Goal: Task Accomplishment & Management: Complete application form

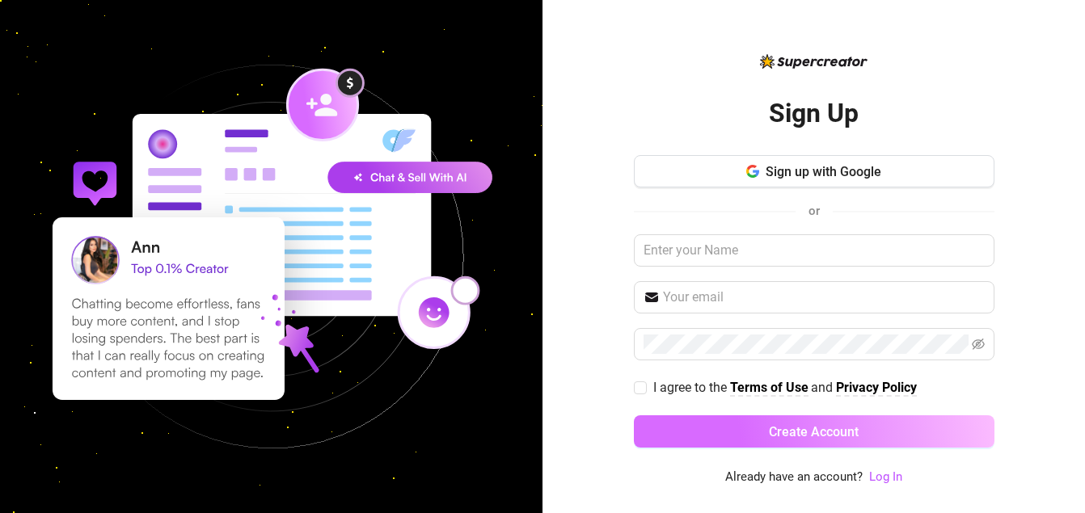
click at [836, 429] on span "Create Account" at bounding box center [814, 431] width 90 height 15
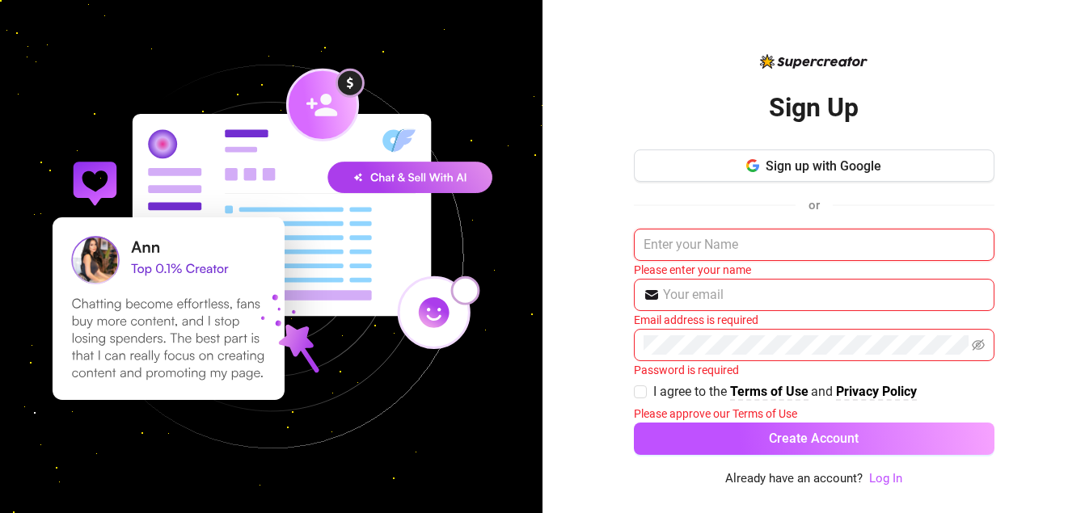
click at [780, 246] on input "text" at bounding box center [814, 245] width 360 height 32
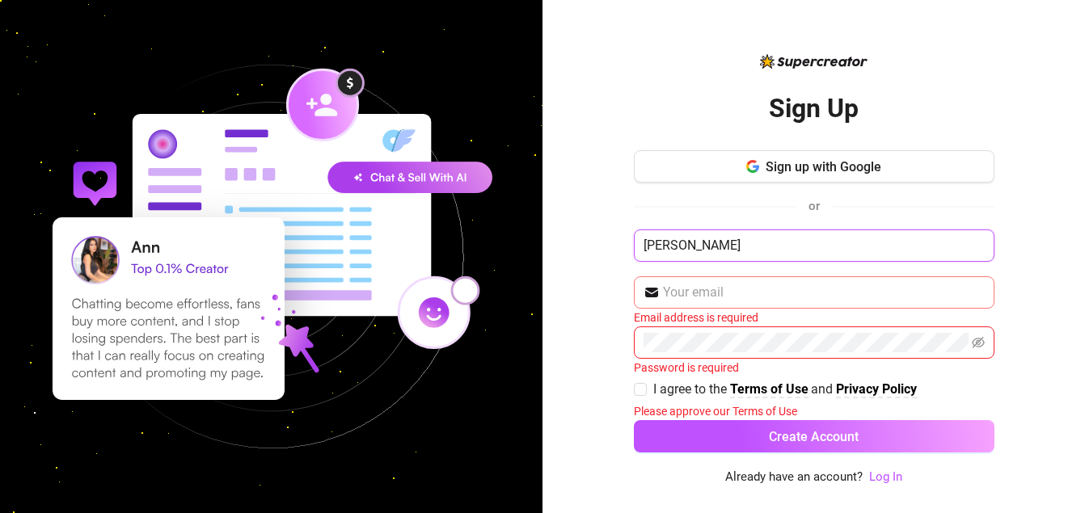
type input "[PERSON_NAME]"
click at [775, 298] on input "text" at bounding box center [824, 292] width 322 height 19
type input "[EMAIL_ADDRESS][DOMAIN_NAME]"
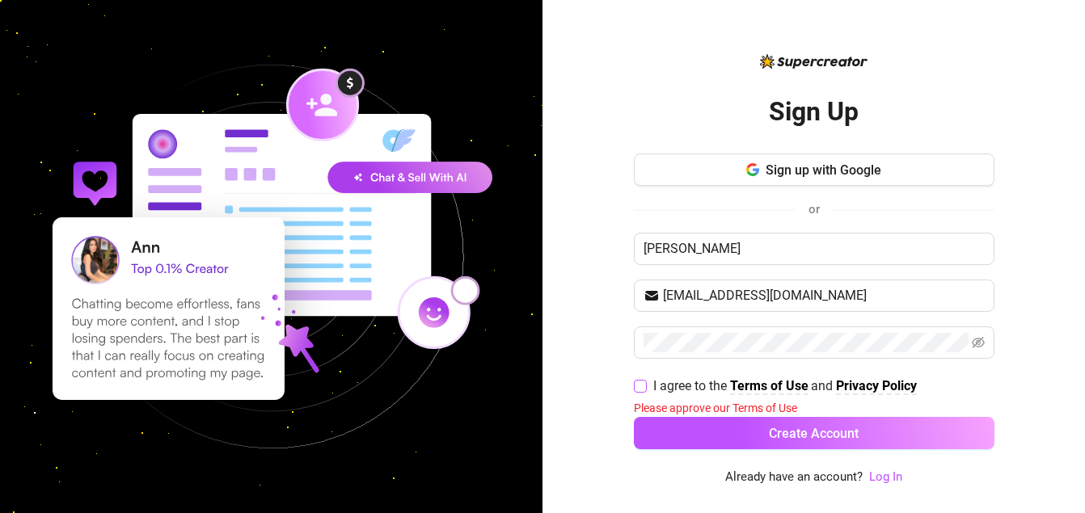
click at [640, 387] on input "I agree to the Terms of Use and Privacy Policy" at bounding box center [639, 385] width 11 height 11
checkbox input "true"
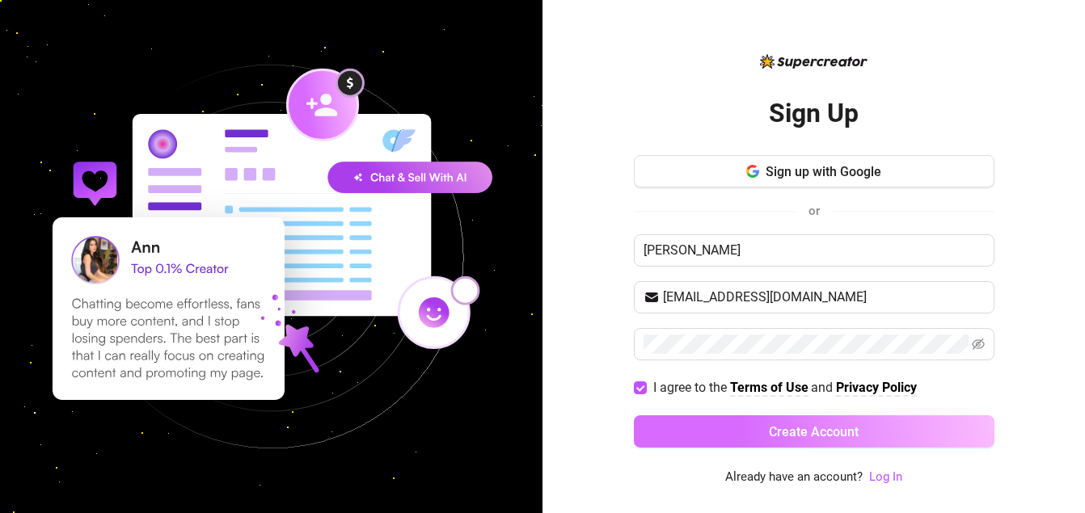
click at [689, 428] on button "Create Account" at bounding box center [814, 431] width 360 height 32
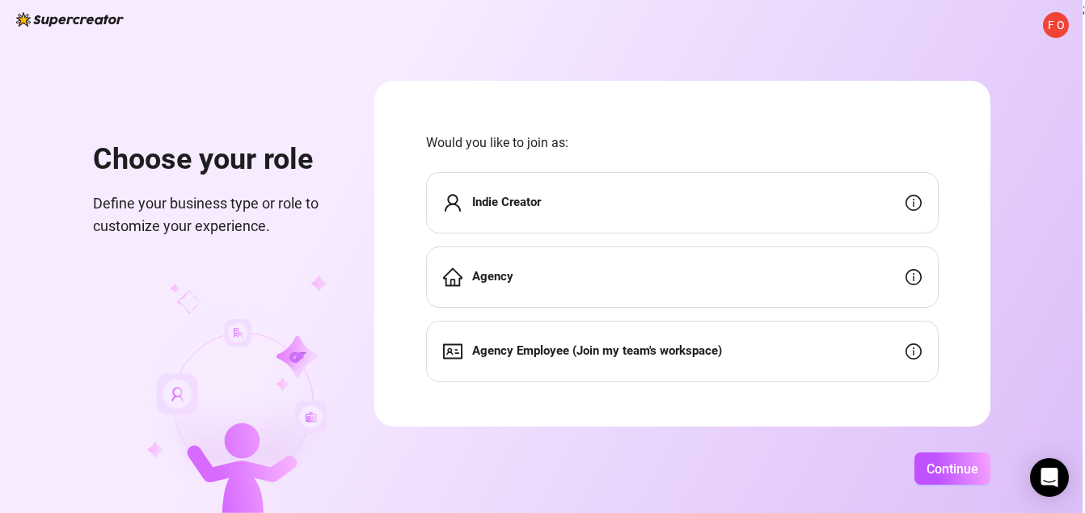
click at [494, 198] on strong "Indie Creator" at bounding box center [506, 202] width 69 height 15
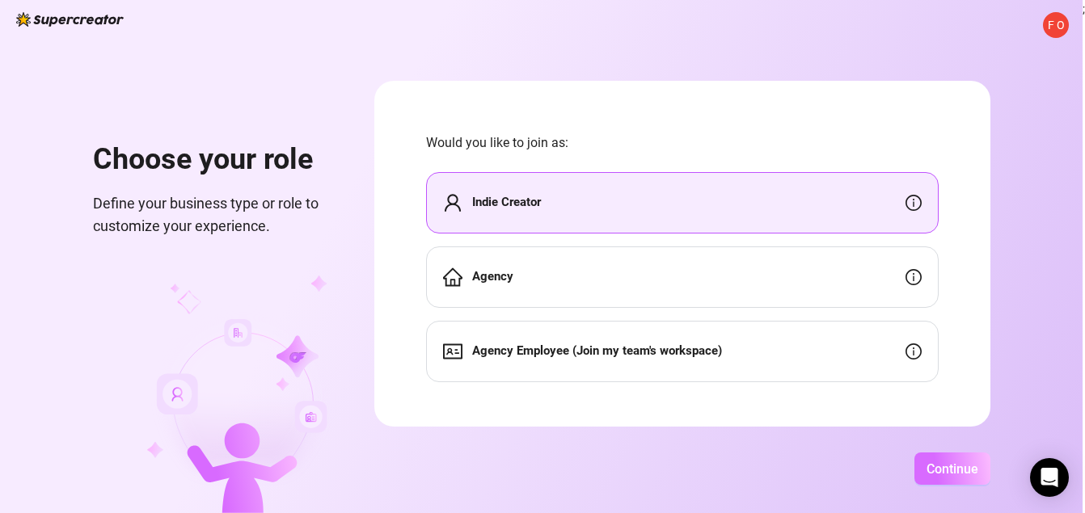
click at [942, 466] on span "Continue" at bounding box center [952, 468] width 52 height 15
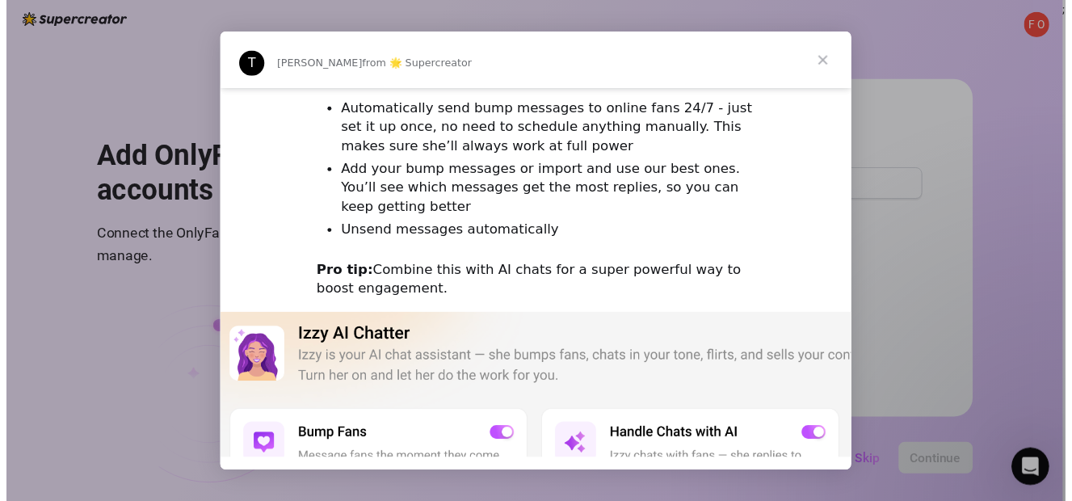
scroll to position [264, 0]
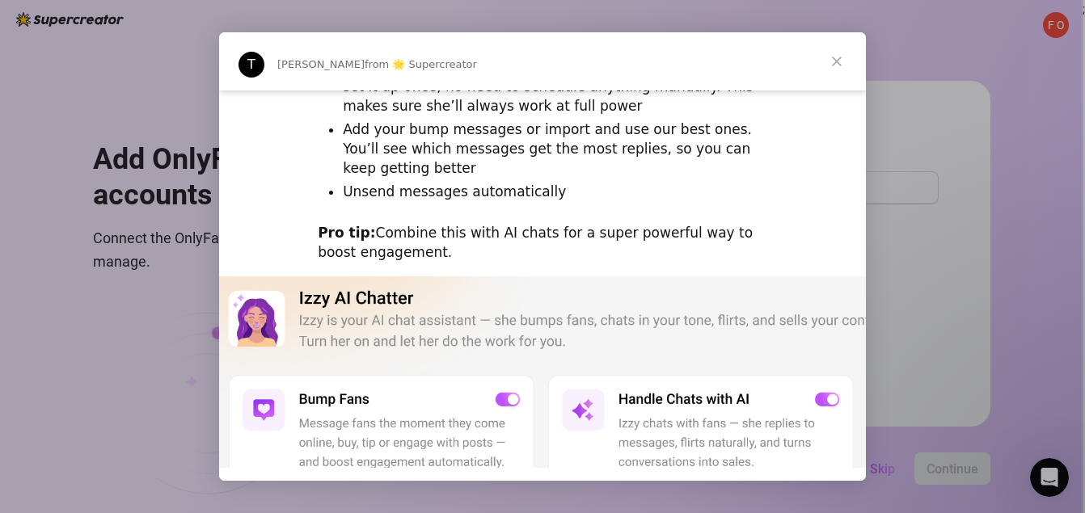
click at [873, 167] on div "Intercom messenger" at bounding box center [542, 256] width 1085 height 513
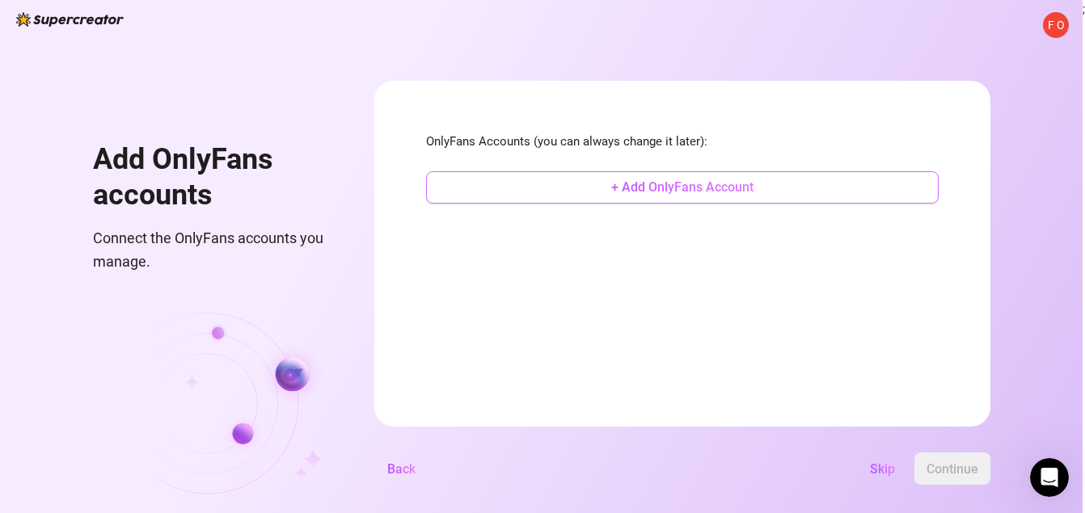
click at [659, 187] on span "+ Add OnlyFans Account" at bounding box center [682, 186] width 142 height 15
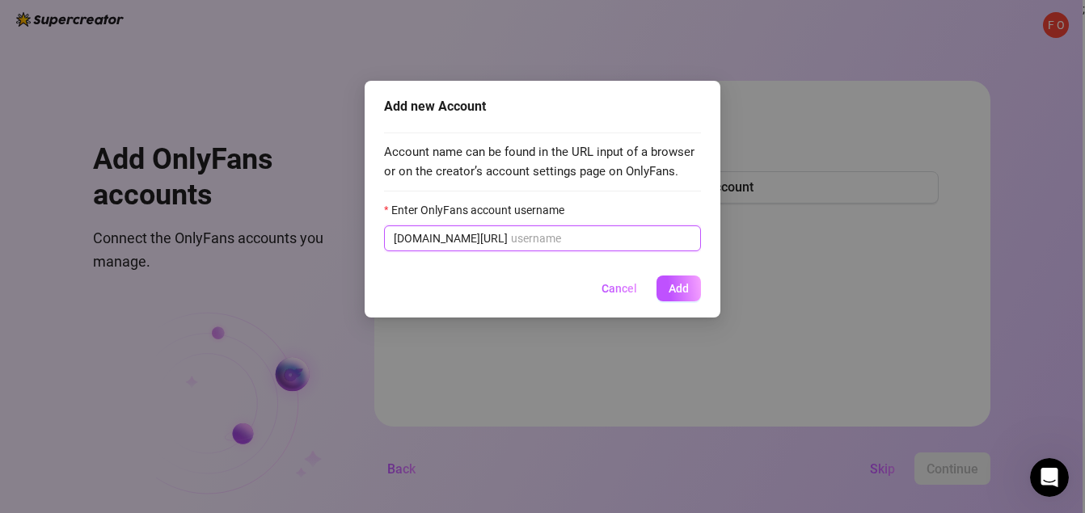
click at [511, 246] on input "Enter OnlyFans account username" at bounding box center [601, 239] width 180 height 18
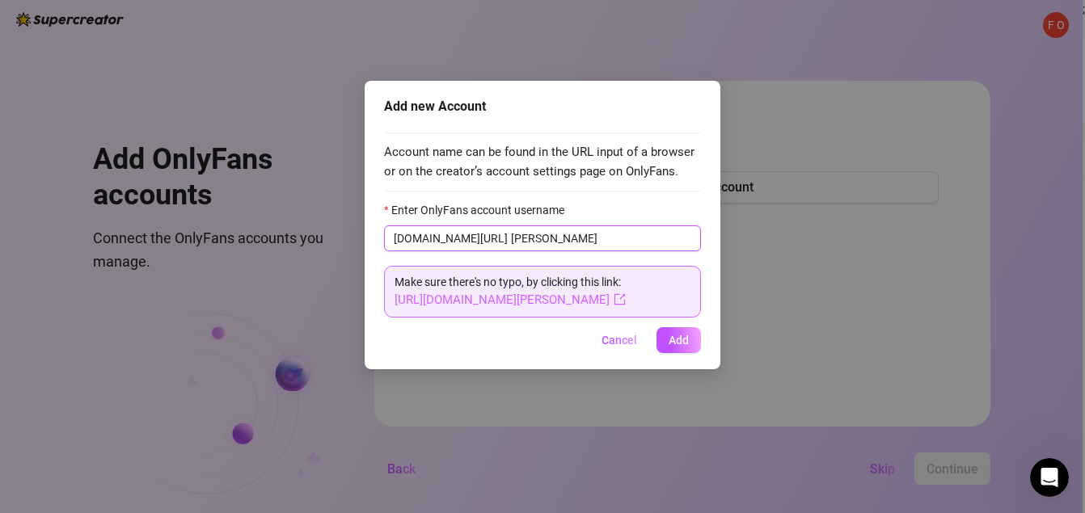
type input "[PERSON_NAME]"
click at [529, 302] on link "[URL][DOMAIN_NAME][PERSON_NAME]" at bounding box center [509, 300] width 231 height 15
click at [499, 303] on link "[URL][DOMAIN_NAME][PERSON_NAME]" at bounding box center [509, 300] width 231 height 15
click at [688, 350] on button "Add" at bounding box center [678, 340] width 44 height 26
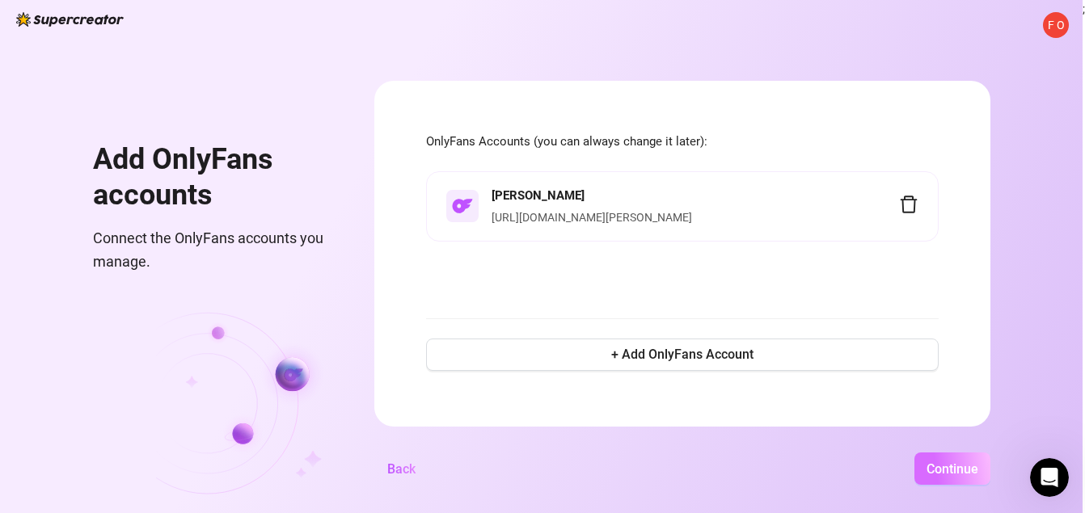
click at [918, 469] on button "Continue" at bounding box center [952, 469] width 76 height 32
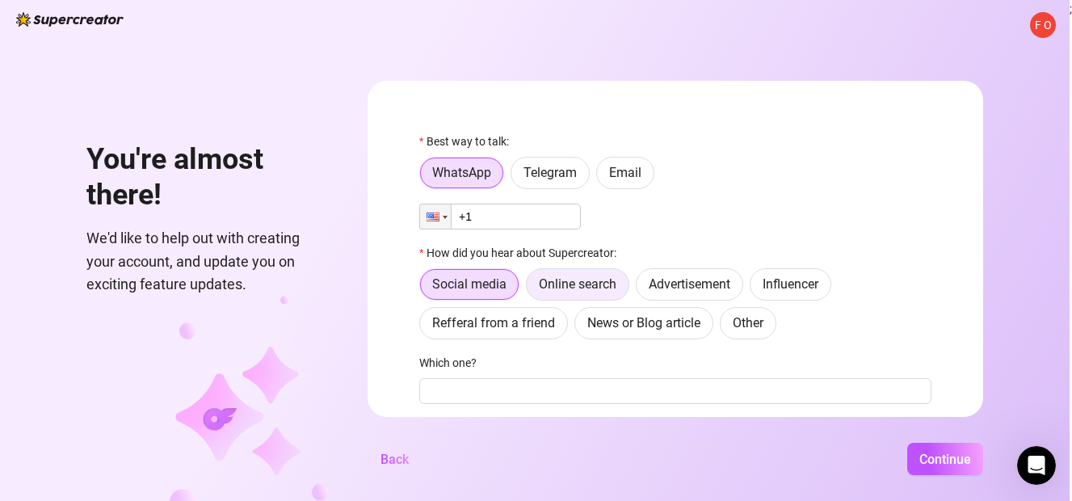
click at [596, 289] on span "Online search" at bounding box center [578, 283] width 78 height 15
click at [531, 289] on input "Online search" at bounding box center [531, 289] width 0 height 0
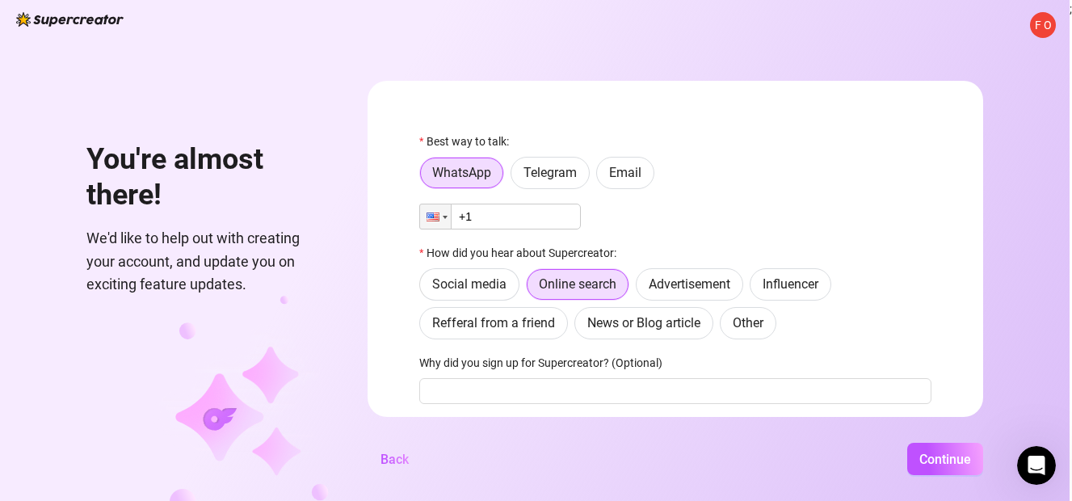
click at [504, 218] on input "+1" at bounding box center [500, 217] width 162 height 26
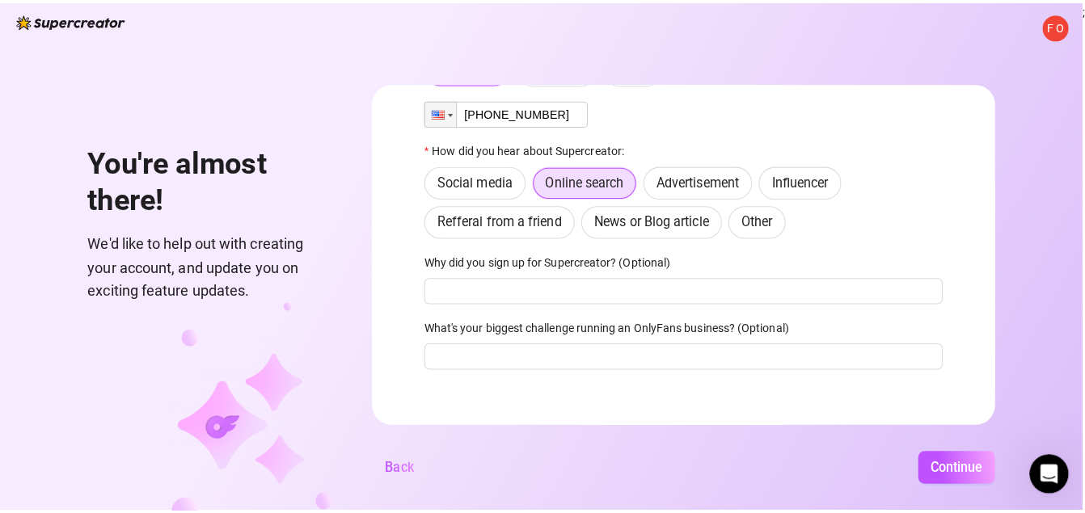
scroll to position [110, 0]
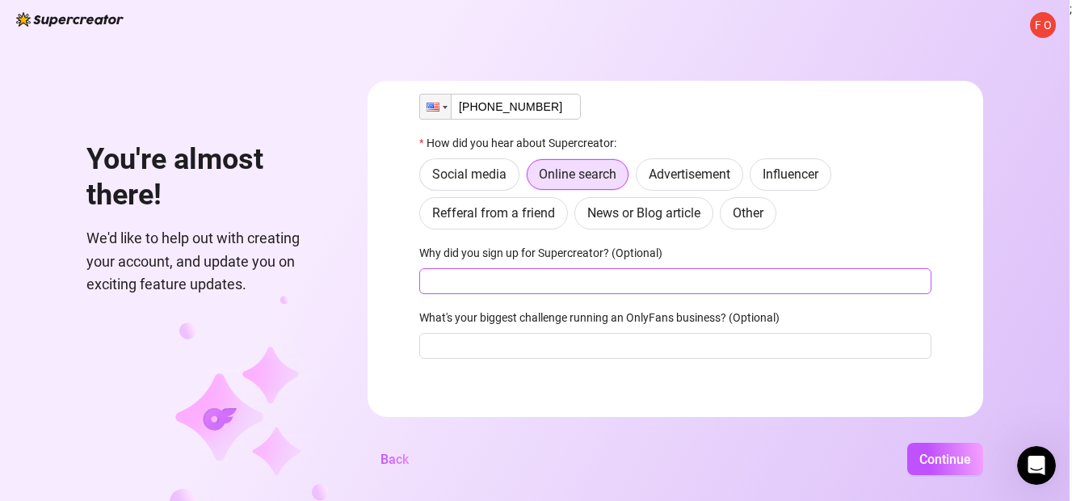
type input "[PHONE_NUMBER]"
click at [747, 290] on input "Why did you sign up for Supercreator? (Optional)" at bounding box center [675, 281] width 512 height 26
type input "hopefuly to become a sucessful onlyfans creator"
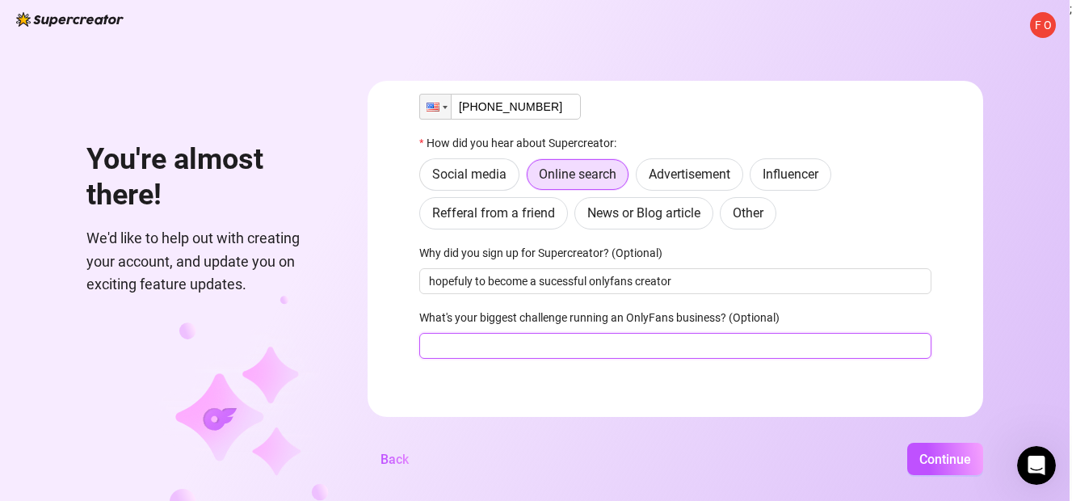
click at [720, 349] on input "What's your biggest challenge running an OnlyFans business? (Optional)" at bounding box center [675, 346] width 512 height 26
type input "time"
click at [971, 461] on span "Continue" at bounding box center [946, 459] width 52 height 15
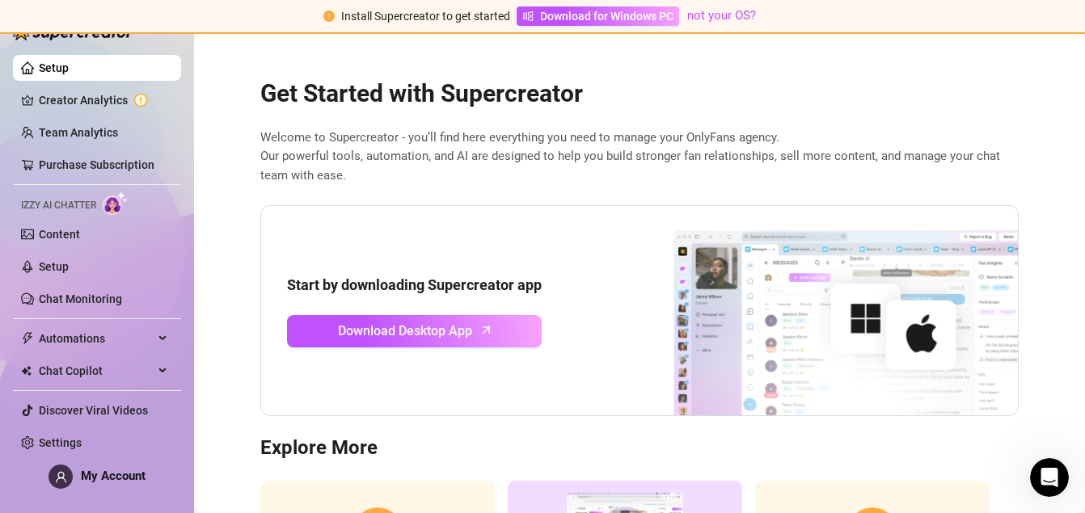
click at [533, 348] on div "Start by downloading Supercreator app Download Desktop App" at bounding box center [639, 311] width 758 height 212
click at [586, 14] on span "Download for Windows PC" at bounding box center [606, 16] width 133 height 18
